Goal: Information Seeking & Learning: Check status

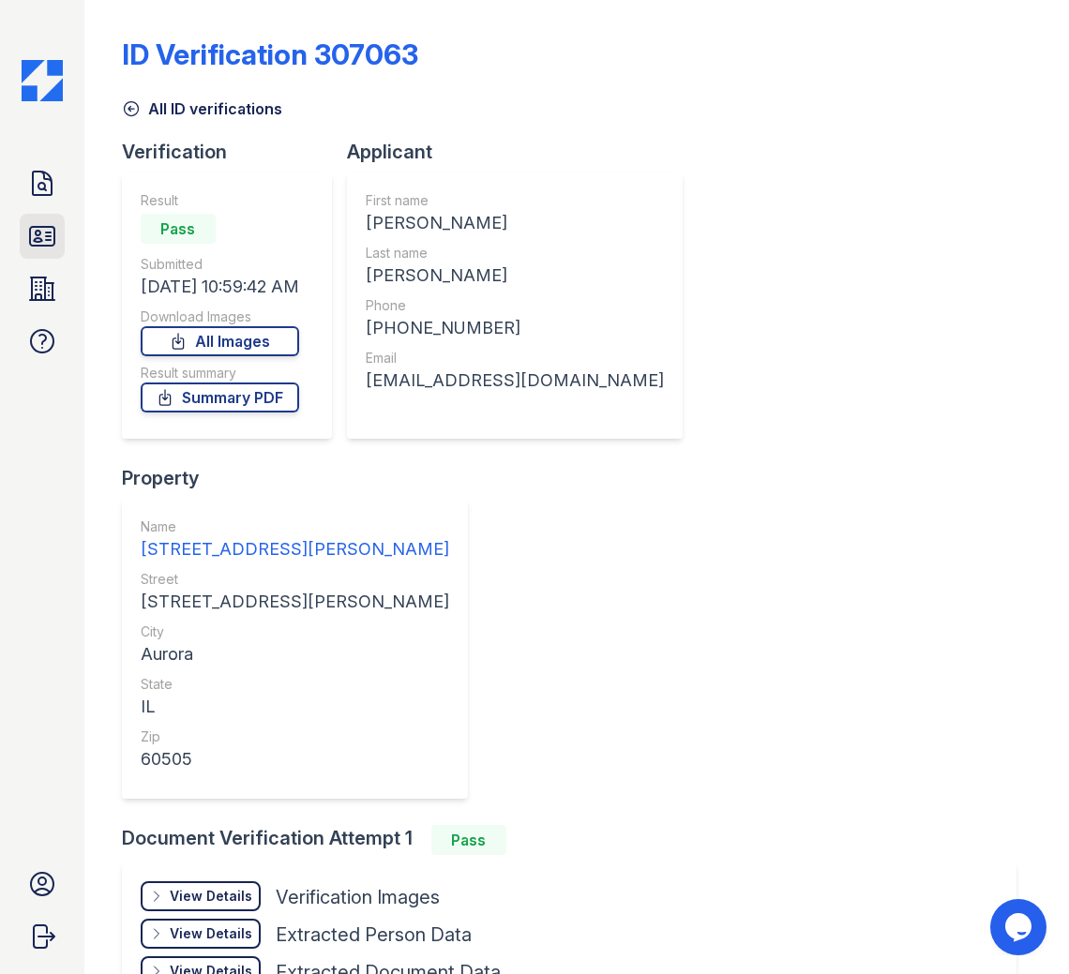
click at [28, 234] on icon at bounding box center [42, 236] width 30 height 30
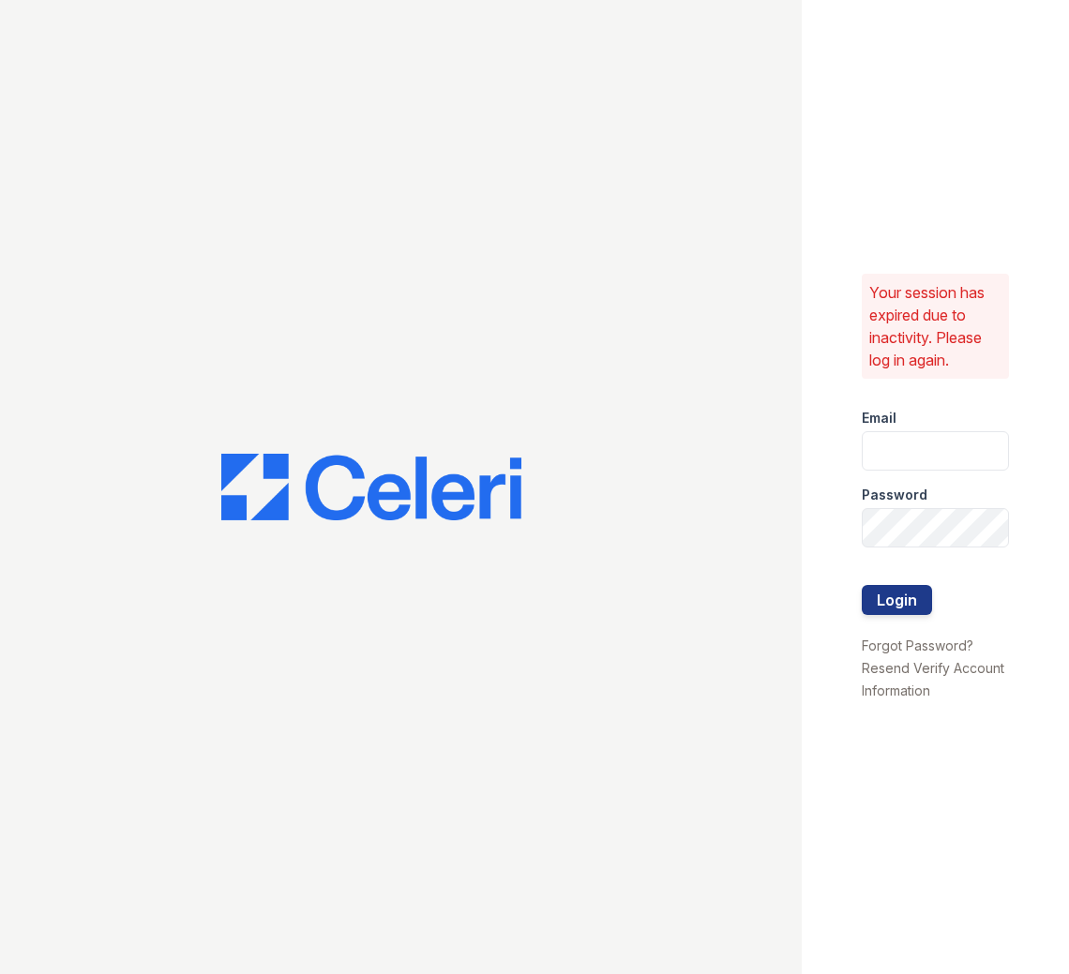
type input "apps2@av1m.com"
click at [924, 603] on button "Login" at bounding box center [897, 600] width 70 height 30
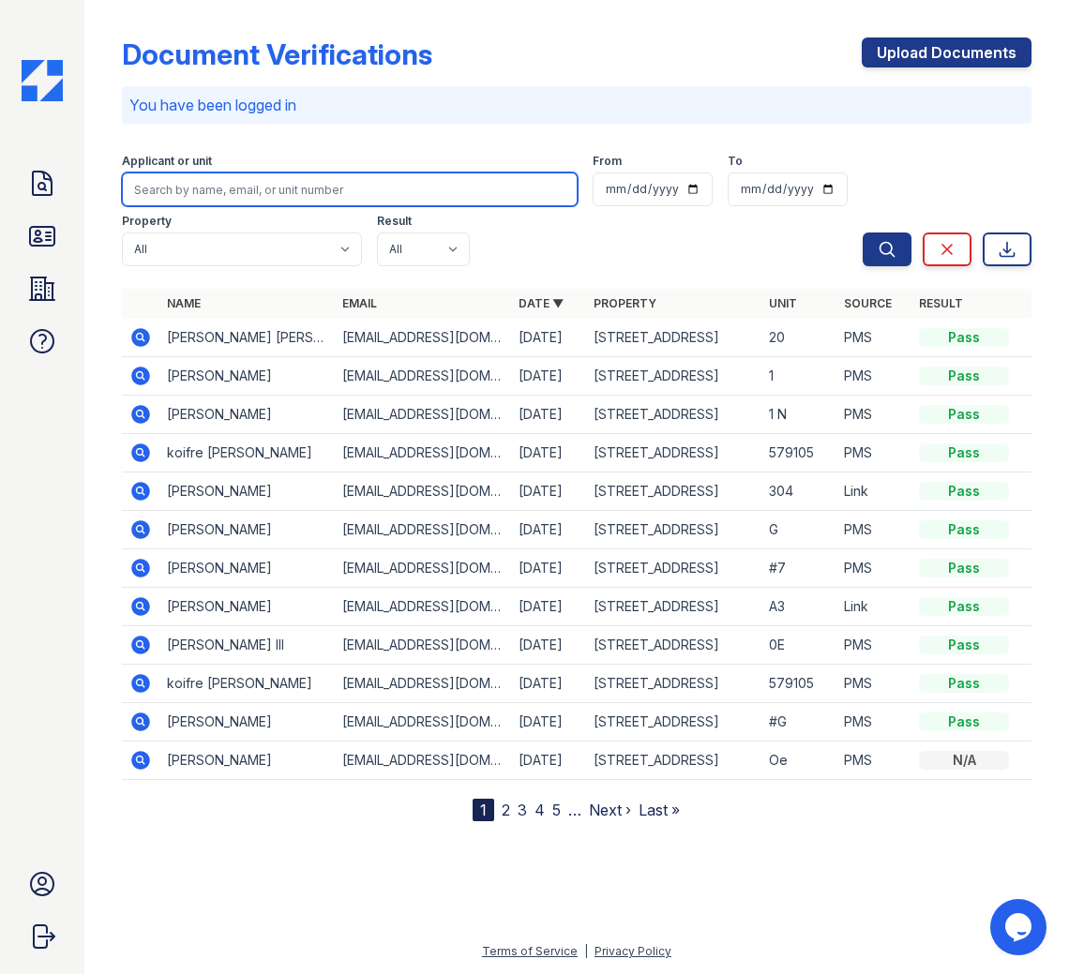
click at [242, 178] on input "search" at bounding box center [350, 190] width 457 height 34
type input "[PERSON_NAME]"
click at [863, 233] on button "Search" at bounding box center [887, 250] width 49 height 34
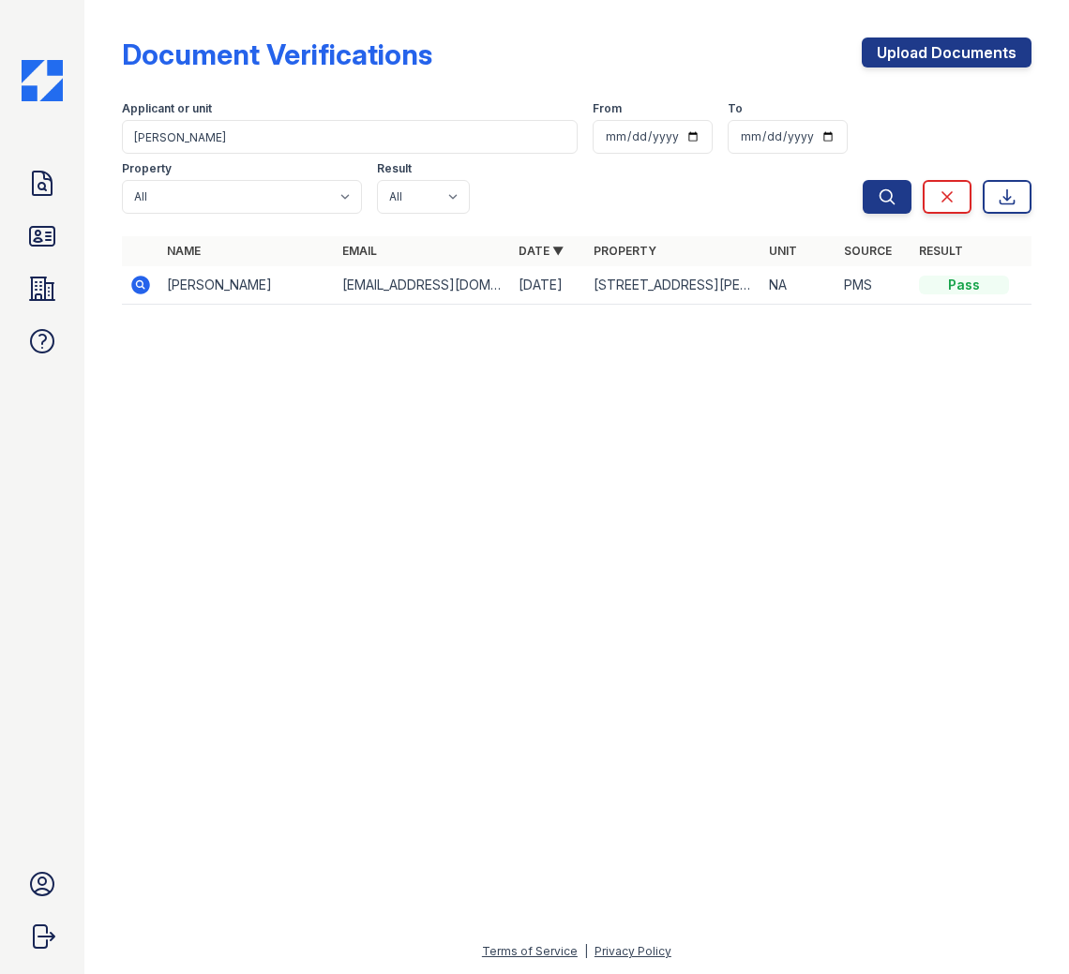
click at [137, 287] on icon at bounding box center [140, 285] width 19 height 19
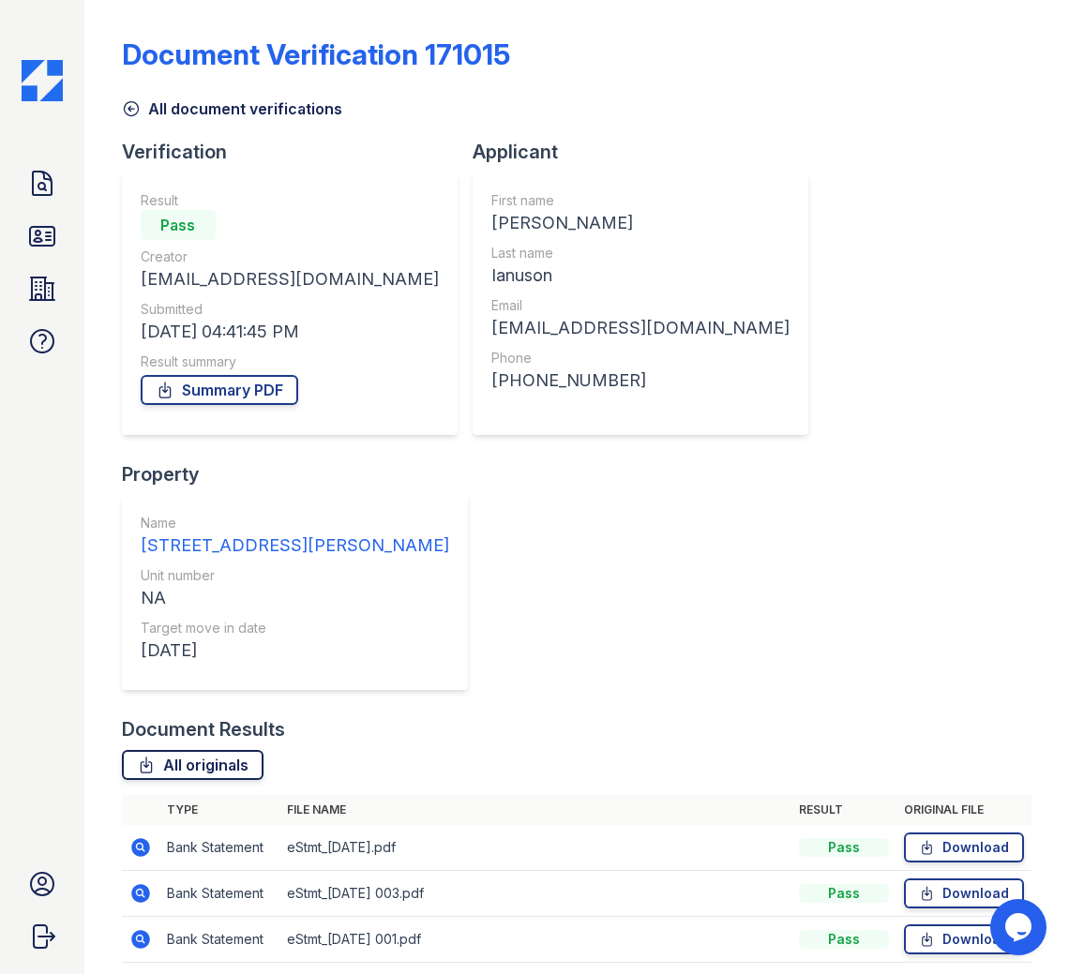
click at [219, 750] on link "All originals" at bounding box center [193, 765] width 142 height 30
click at [41, 239] on icon at bounding box center [42, 236] width 24 height 19
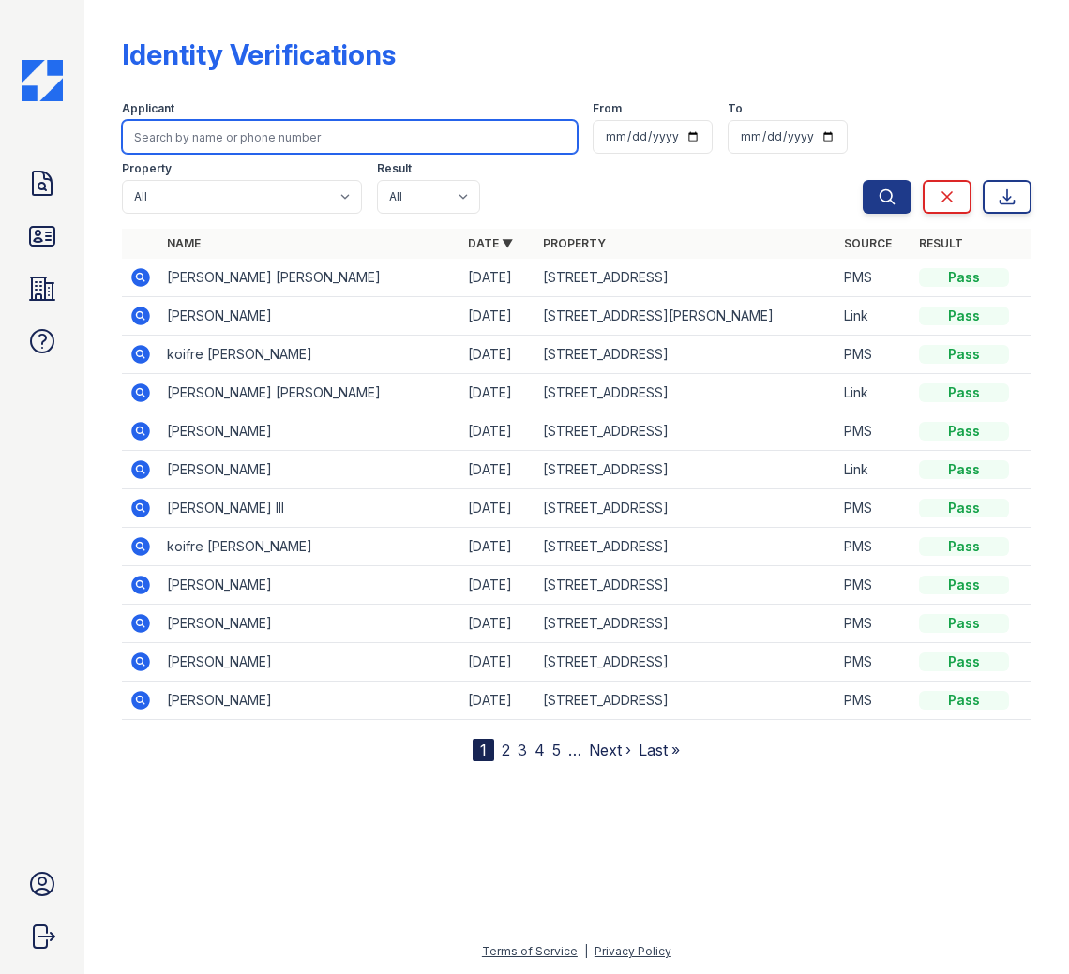
click at [234, 128] on input "search" at bounding box center [350, 137] width 457 height 34
type input "A"
click at [138, 467] on icon at bounding box center [139, 468] width 5 height 5
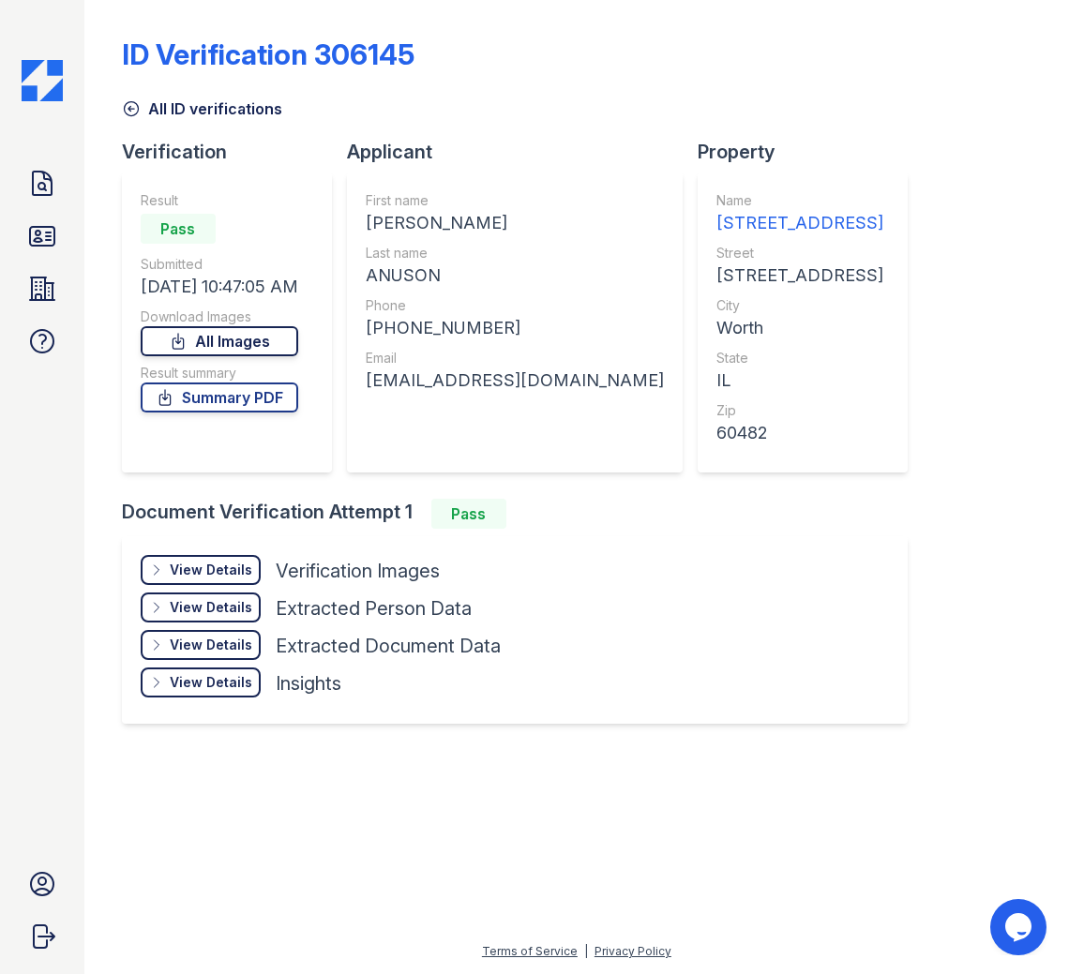
click at [247, 344] on link "All Images" at bounding box center [220, 341] width 158 height 30
click at [213, 399] on link "Summary PDF" at bounding box center [220, 398] width 158 height 30
click at [36, 355] on icon at bounding box center [42, 341] width 30 height 30
click at [36, 340] on icon at bounding box center [42, 341] width 30 height 30
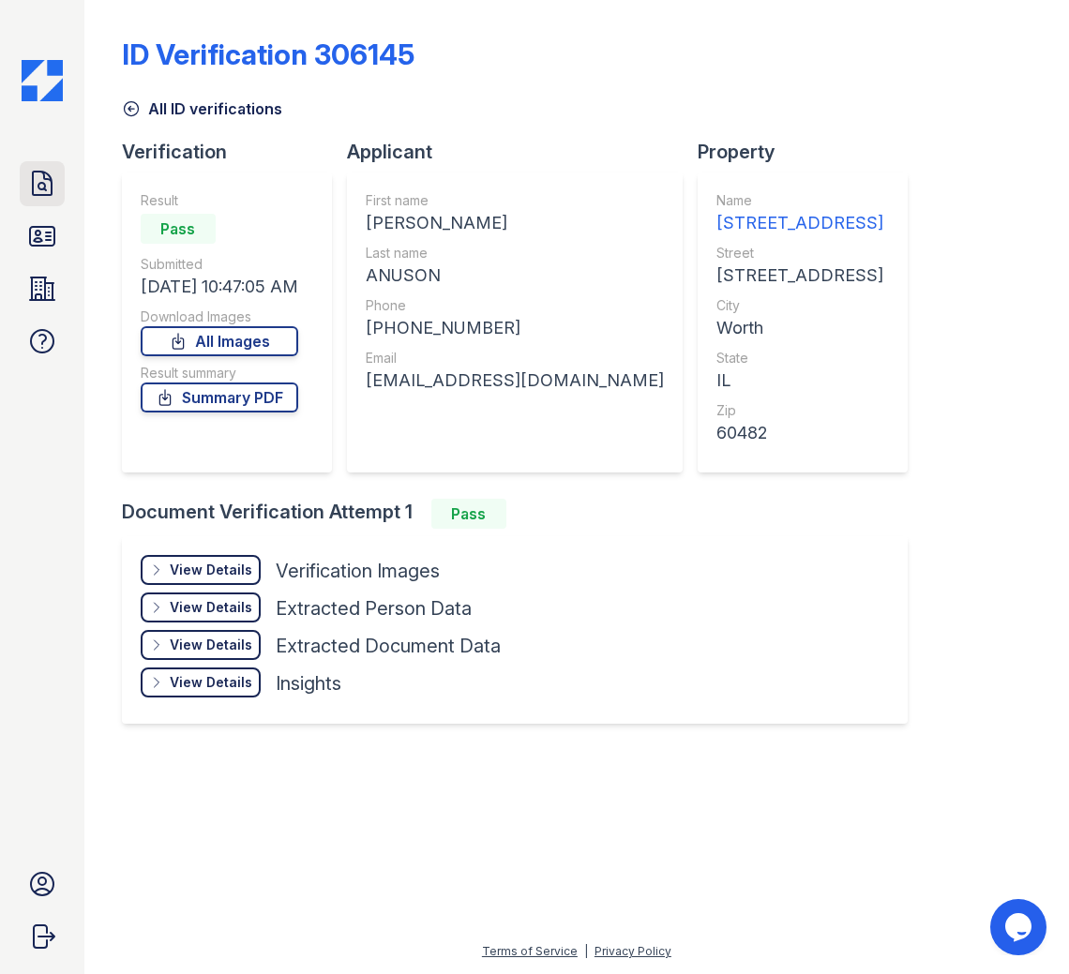
click at [20, 187] on link "Doc Verifications" at bounding box center [42, 183] width 45 height 45
click at [33, 185] on icon at bounding box center [42, 183] width 19 height 23
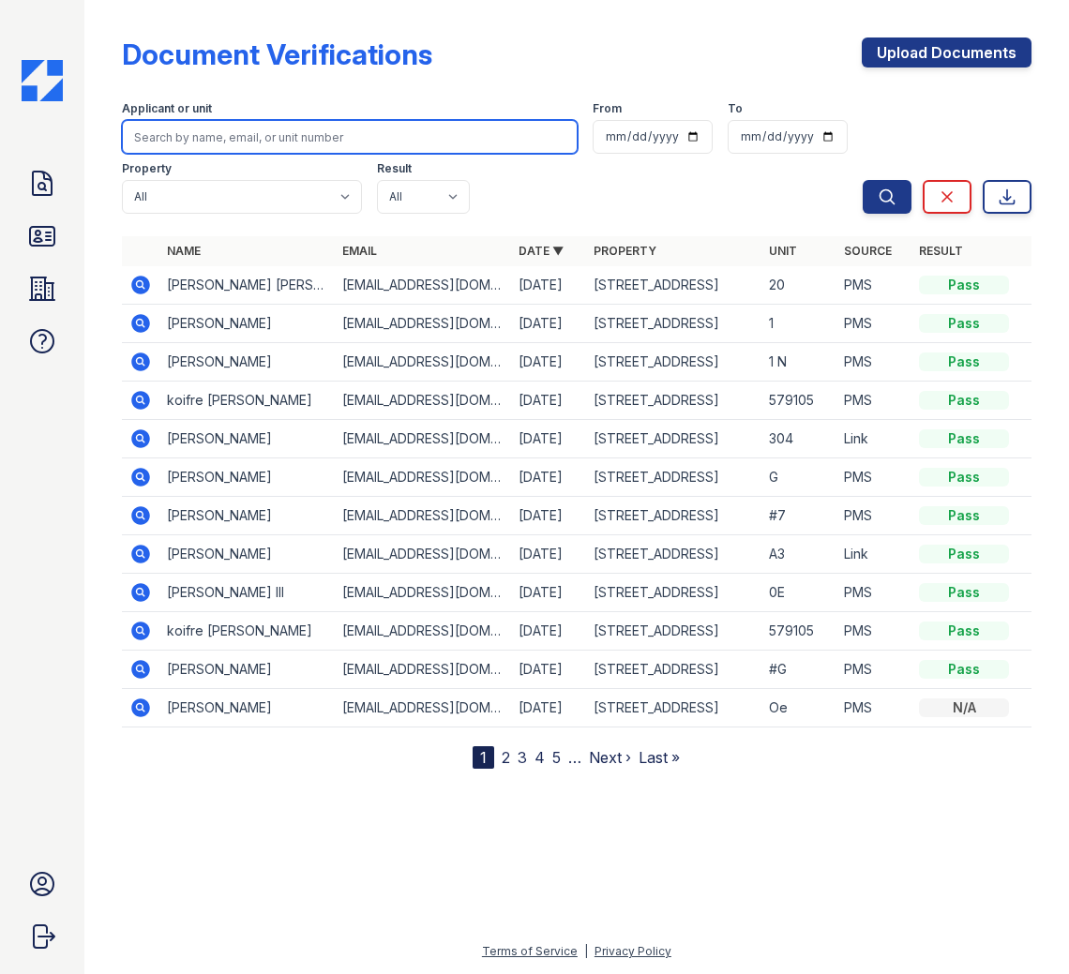
click at [223, 144] on input "search" at bounding box center [350, 137] width 457 height 34
type input "[PERSON_NAME]"
click at [863, 180] on button "Search" at bounding box center [887, 197] width 49 height 34
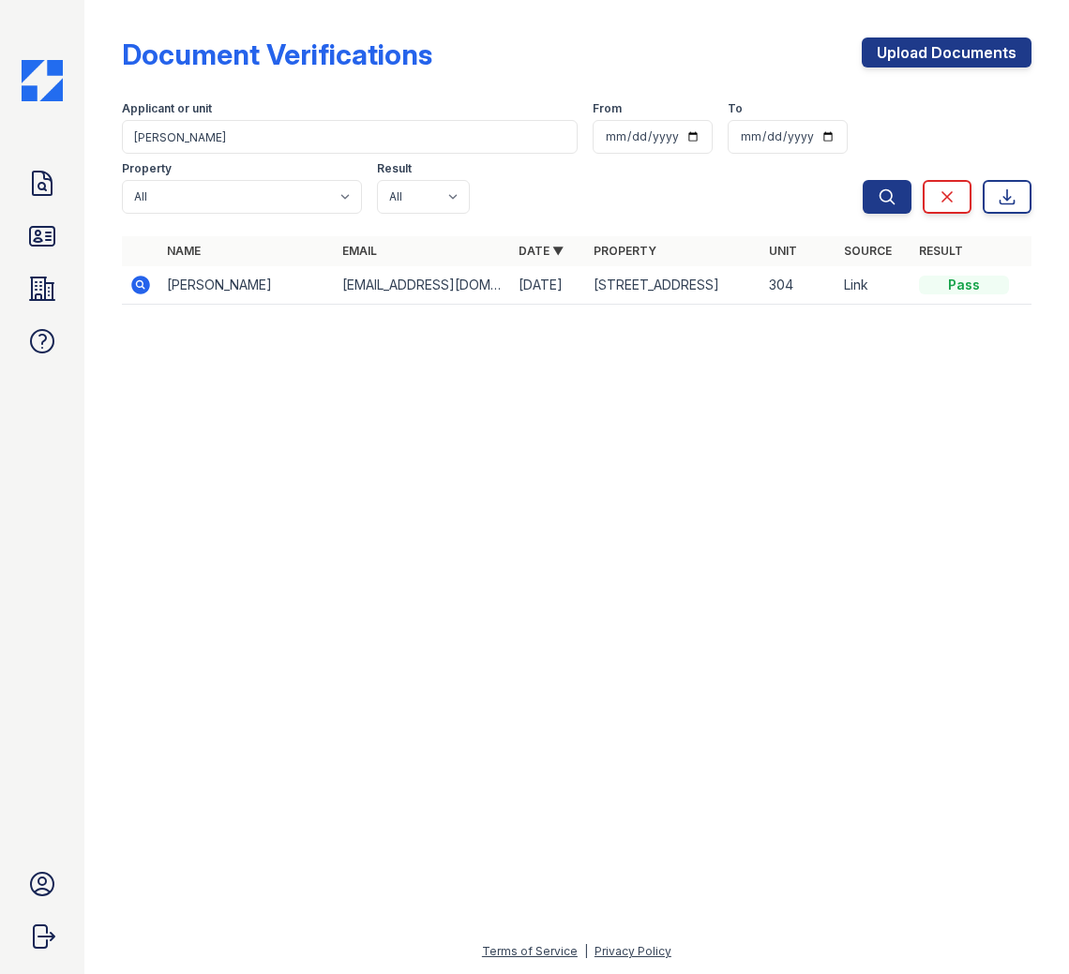
click at [143, 287] on icon at bounding box center [140, 285] width 19 height 19
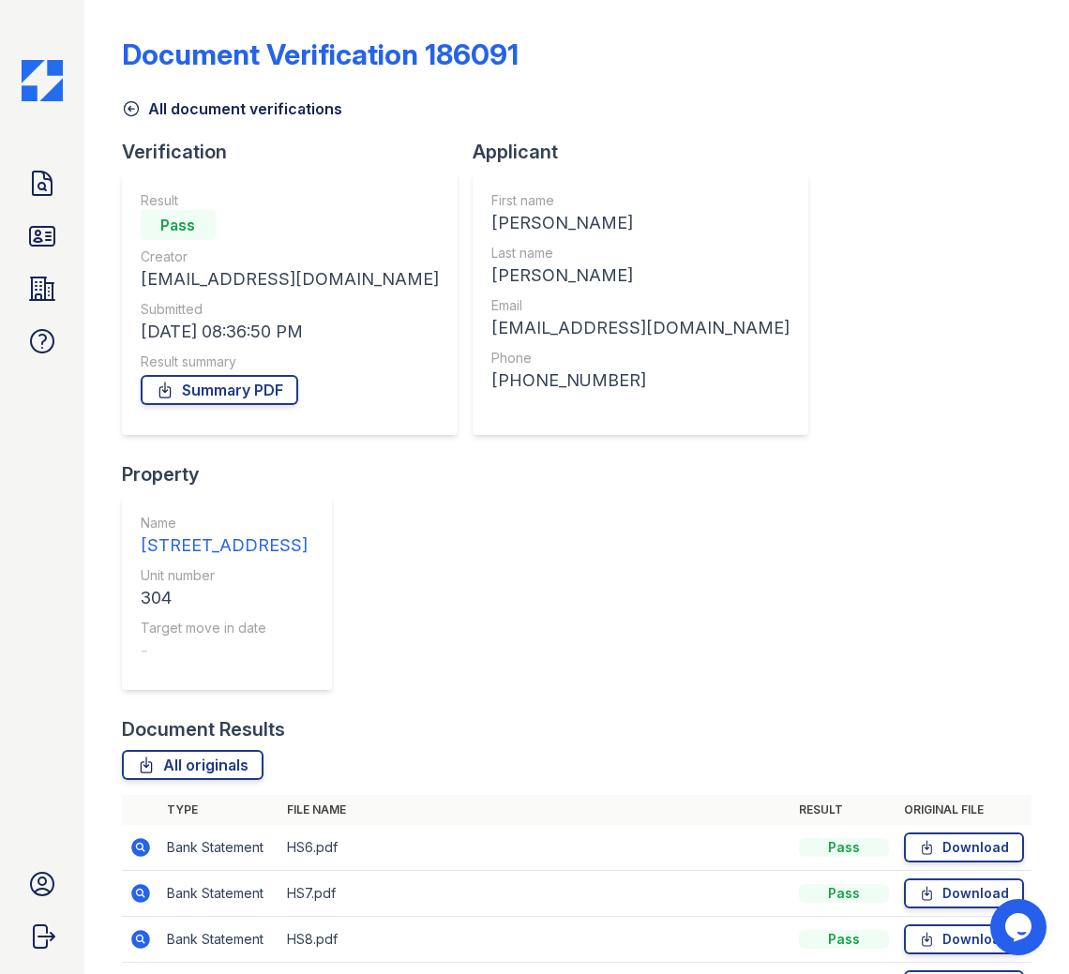
click at [134, 838] on icon at bounding box center [140, 847] width 19 height 19
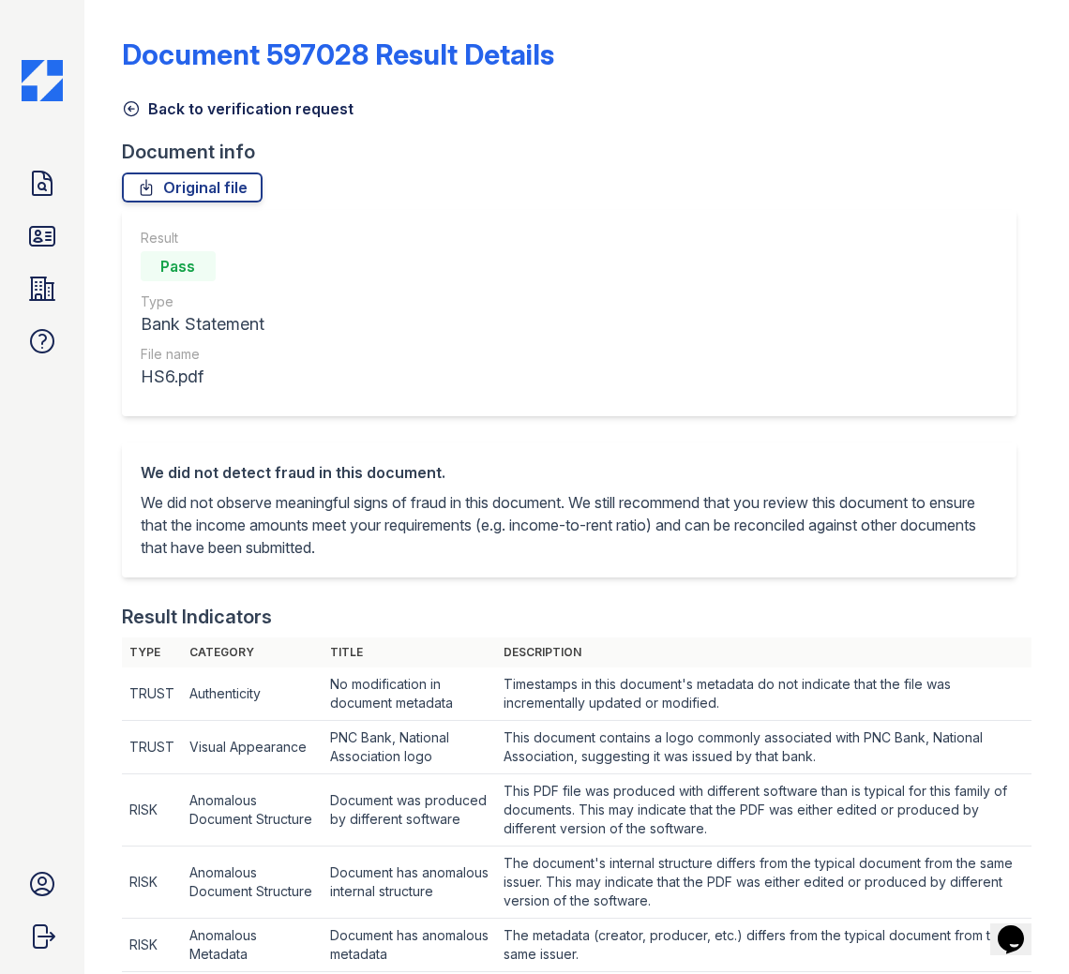
scroll to position [23, 0]
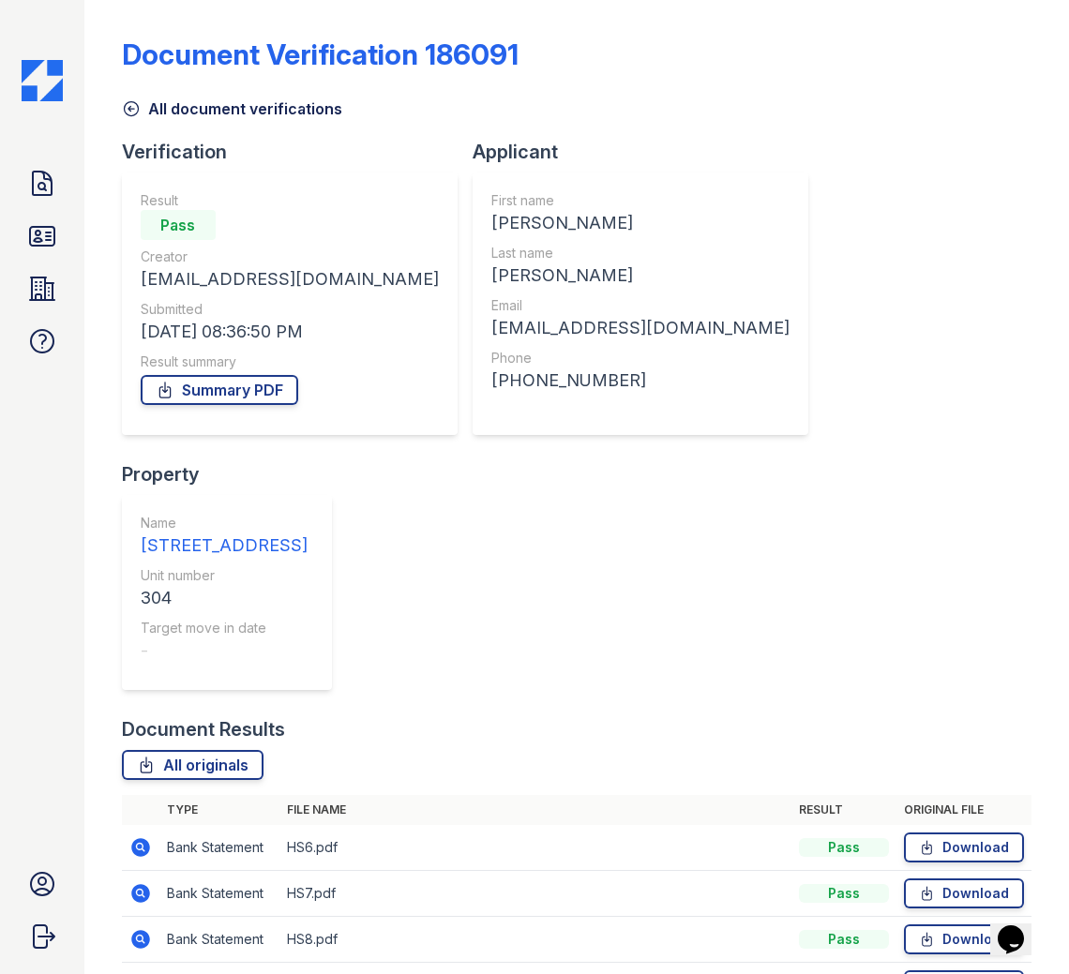
click at [141, 973] on icon at bounding box center [140, 985] width 19 height 19
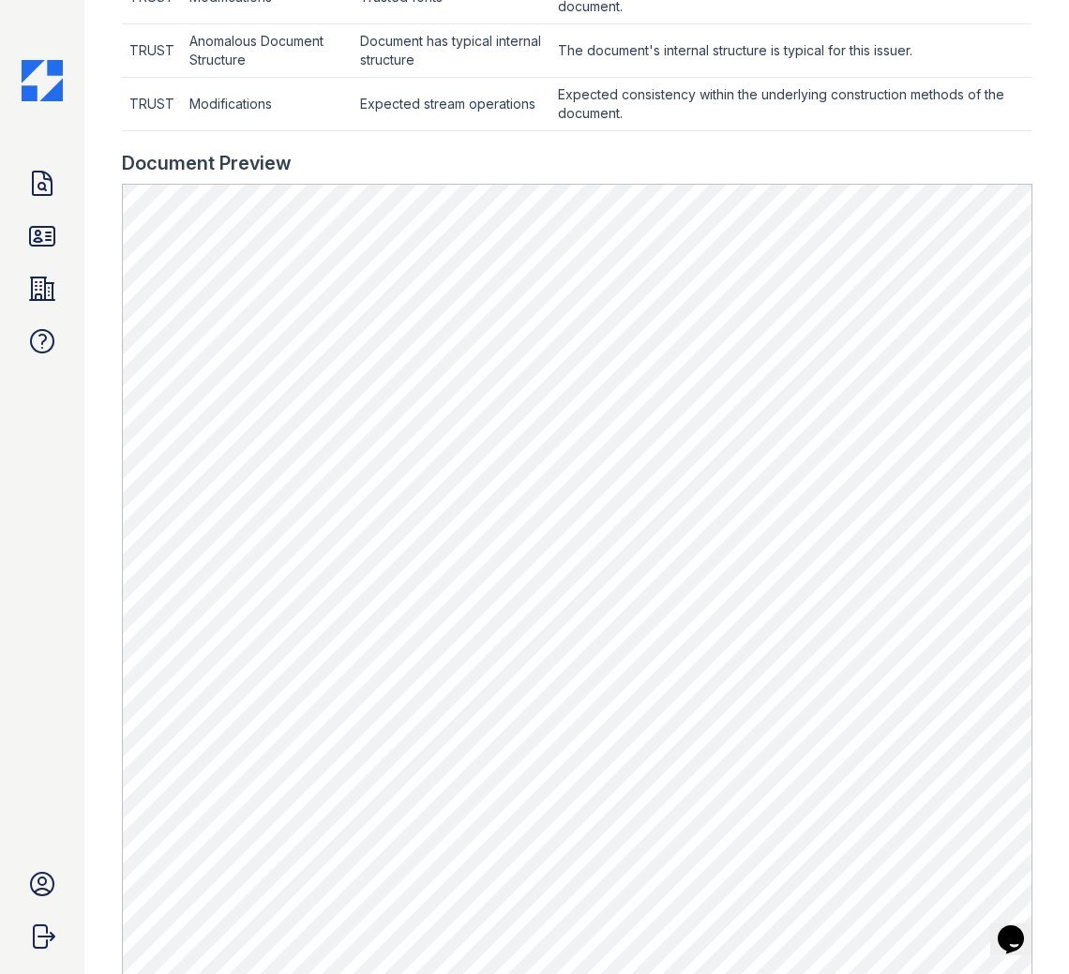
scroll to position [834, 0]
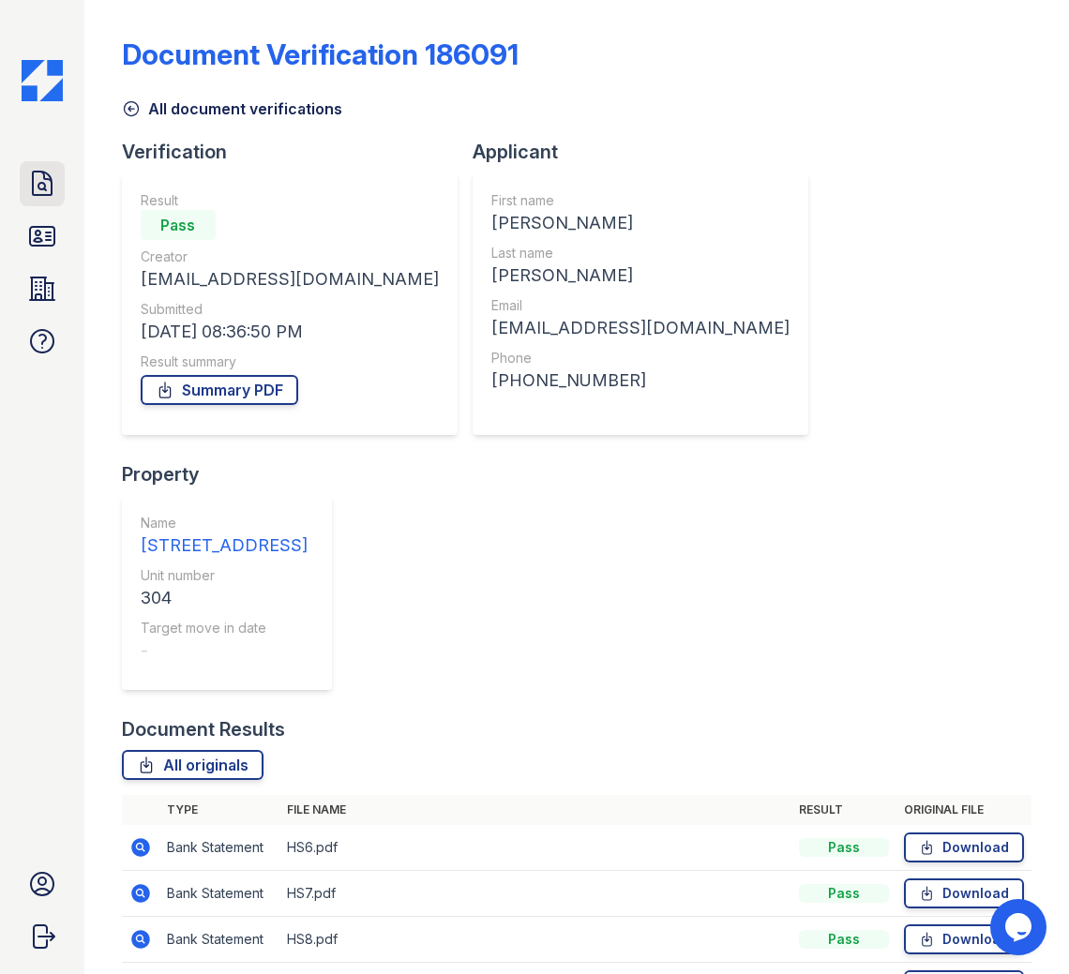
click at [41, 192] on icon at bounding box center [42, 184] width 30 height 30
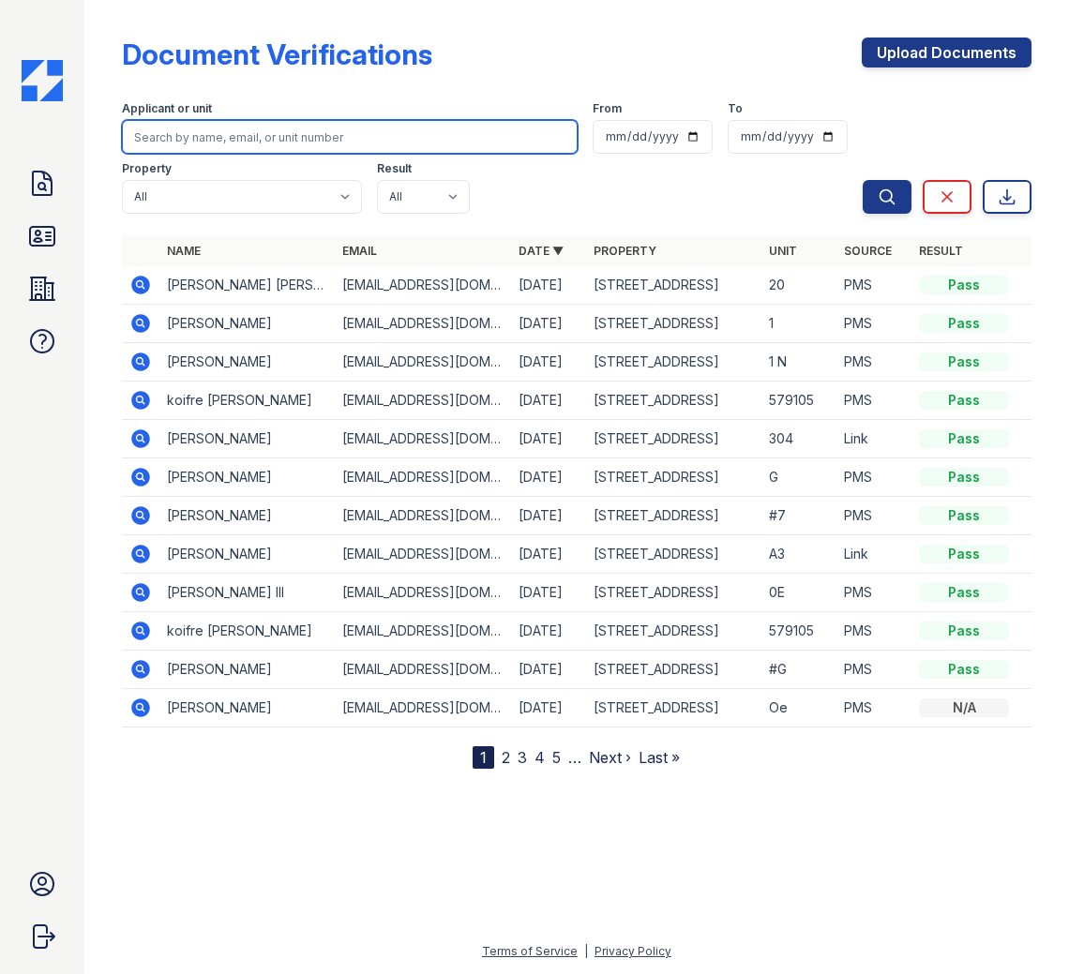
click at [233, 125] on input "search" at bounding box center [350, 137] width 457 height 34
type input "K"
type input "[PERSON_NAME]"
click at [863, 180] on button "Search" at bounding box center [887, 197] width 49 height 34
